Goal: Transaction & Acquisition: Subscribe to service/newsletter

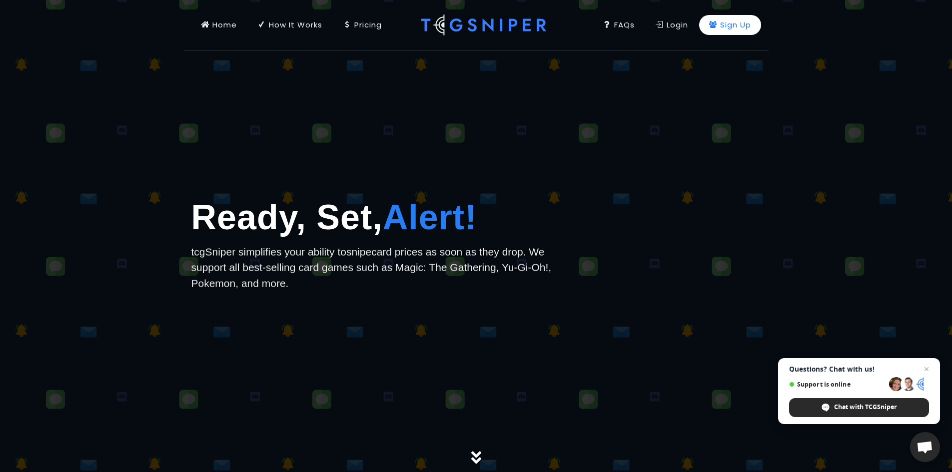
click at [740, 27] on div "Sign Up" at bounding box center [730, 24] width 42 height 11
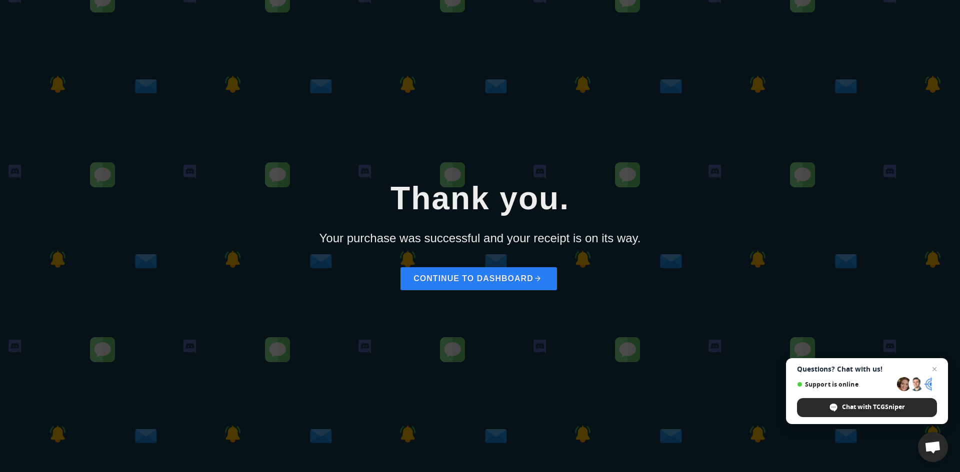
click at [446, 279] on link "Continue to dashboard" at bounding box center [478, 278] width 156 height 23
